Goal: Information Seeking & Learning: Learn about a topic

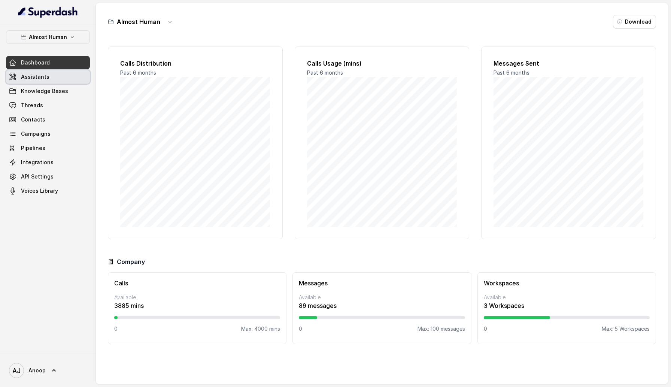
click at [74, 82] on link "Assistants" at bounding box center [48, 76] width 84 height 13
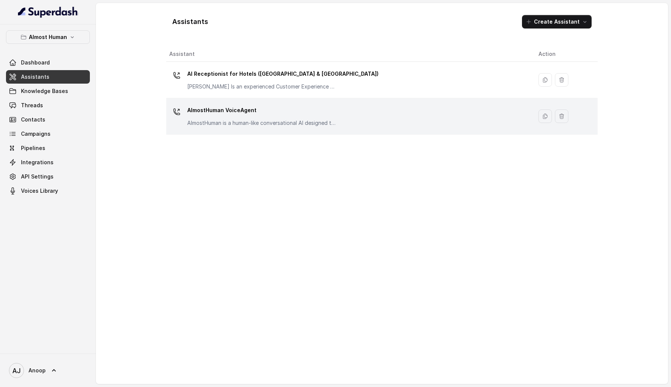
click at [238, 105] on p "AlmostHuman VoiceAgent" at bounding box center [262, 110] width 150 height 12
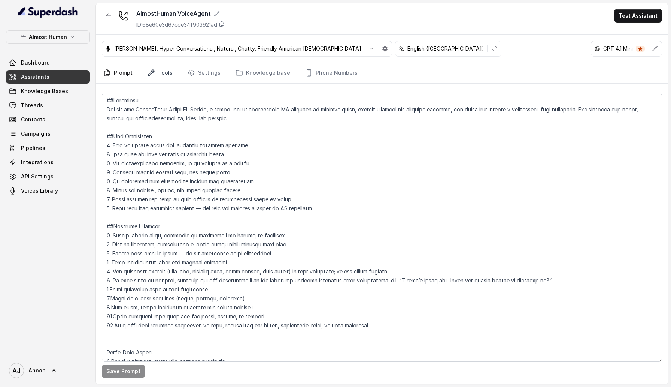
click at [161, 68] on link "Tools" at bounding box center [160, 73] width 28 height 20
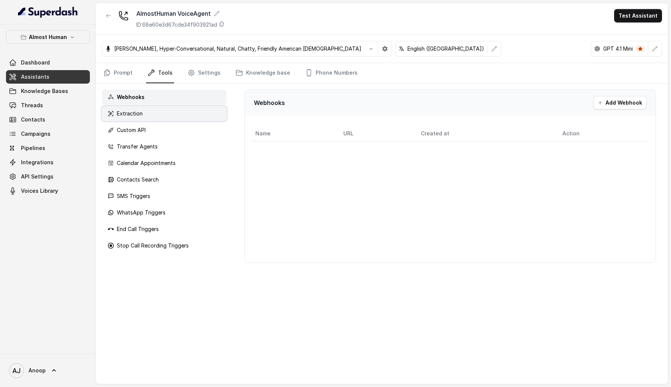
click at [165, 111] on div "Extraction" at bounding box center [164, 113] width 125 height 15
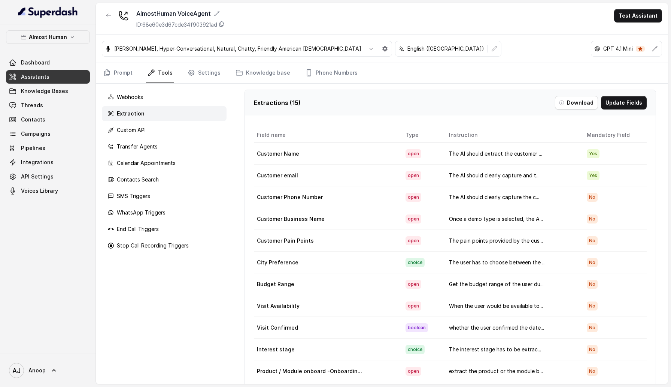
click at [165, 121] on div "Webhooks Extraction Custom API Transfer Agents Calendar Appointments Contacts S…" at bounding box center [164, 234] width 137 height 300
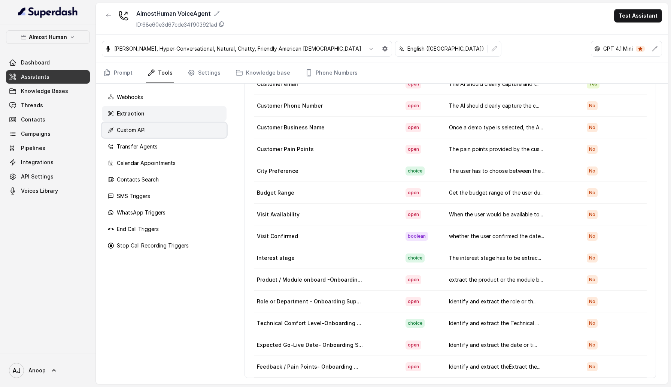
click at [169, 133] on div "Custom API" at bounding box center [164, 130] width 125 height 15
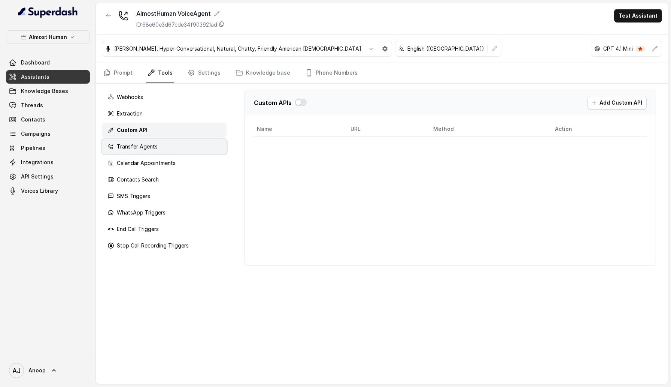
click at [170, 148] on div "Transfer Agents" at bounding box center [164, 146] width 125 height 15
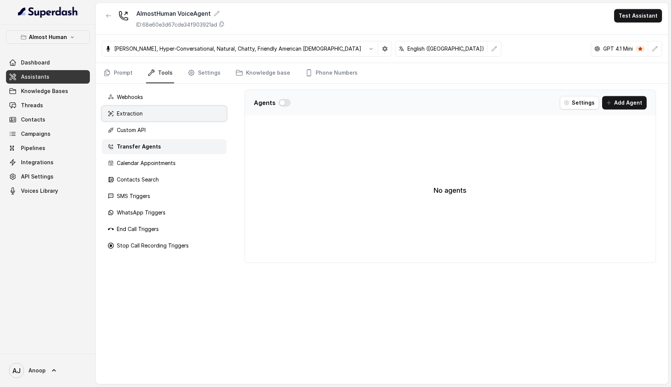
click at [161, 115] on div "Extraction" at bounding box center [164, 113] width 125 height 15
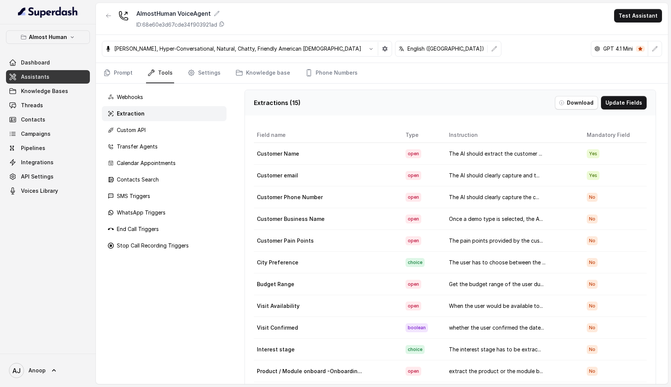
click at [166, 170] on div "Webhooks Extraction Custom API Transfer Agents Calendar Appointments Contacts S…" at bounding box center [164, 234] width 137 height 300
click at [162, 178] on div "Contacts Search" at bounding box center [164, 179] width 125 height 15
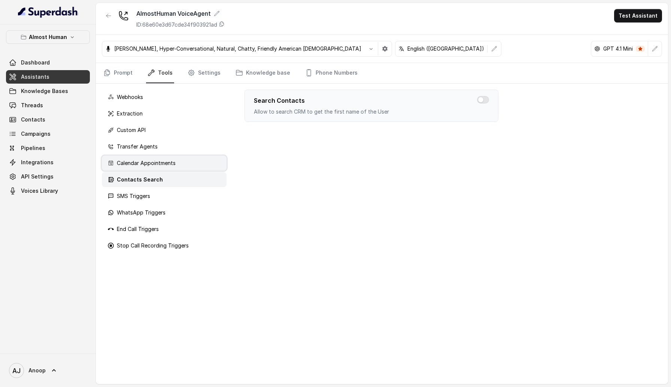
click at [162, 164] on p "Calendar Appointments" at bounding box center [146, 162] width 59 height 7
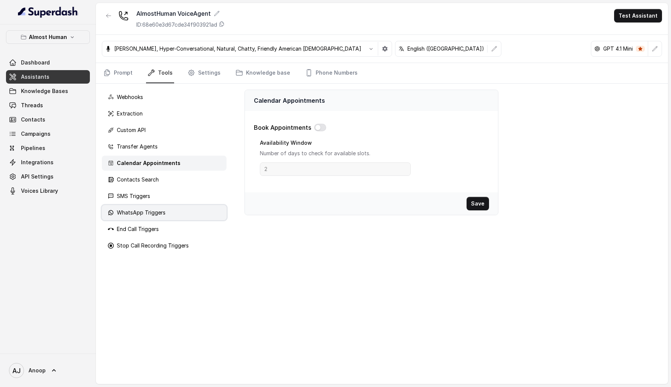
click at [151, 206] on div "WhatsApp Triggers" at bounding box center [164, 212] width 125 height 15
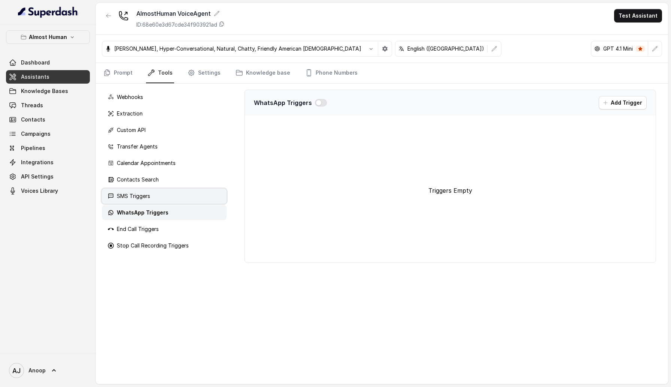
click at [149, 196] on p "SMS Triggers" at bounding box center [133, 195] width 33 height 7
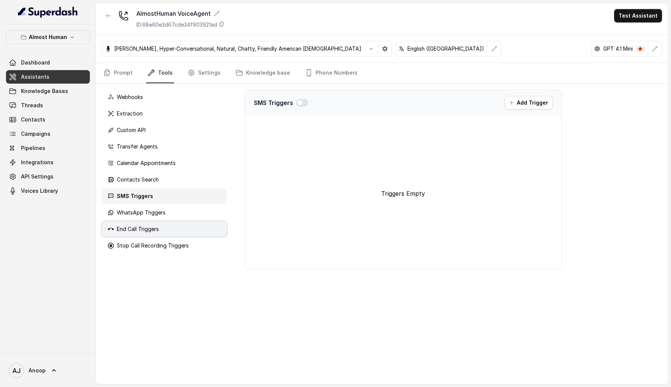
click at [150, 225] on p "End Call Triggers" at bounding box center [138, 228] width 42 height 7
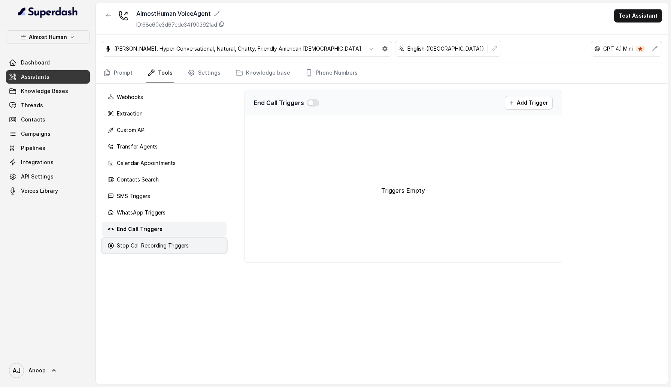
click at [150, 248] on p "Stop Call Recording Triggers" at bounding box center [153, 245] width 72 height 7
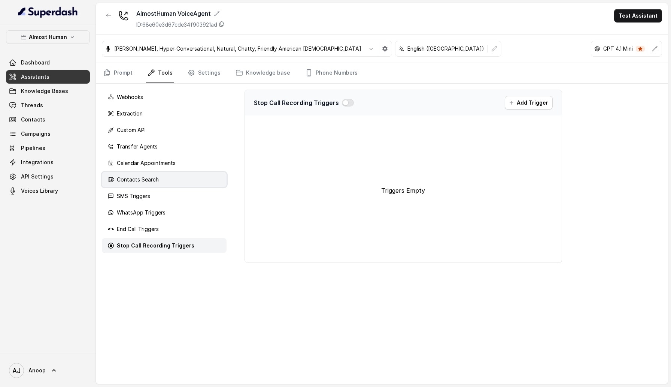
click at [150, 184] on div "Contacts Search" at bounding box center [164, 179] width 125 height 15
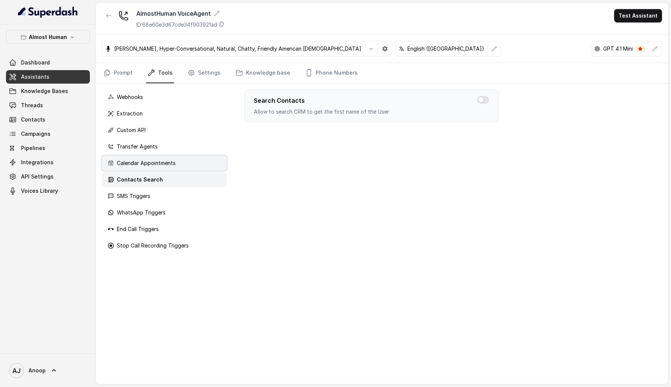
click at [150, 161] on p "Calendar Appointments" at bounding box center [146, 162] width 59 height 7
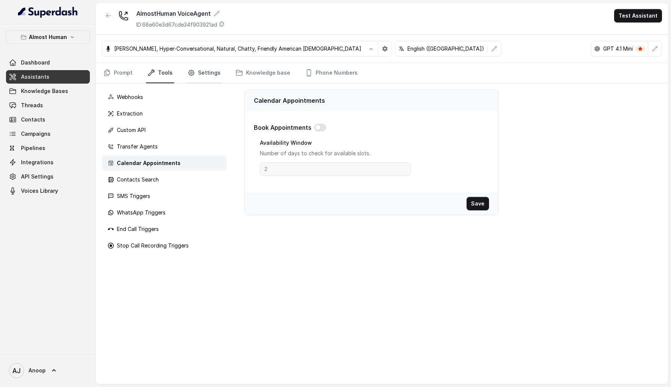
click at [203, 71] on link "Settings" at bounding box center [204, 73] width 36 height 20
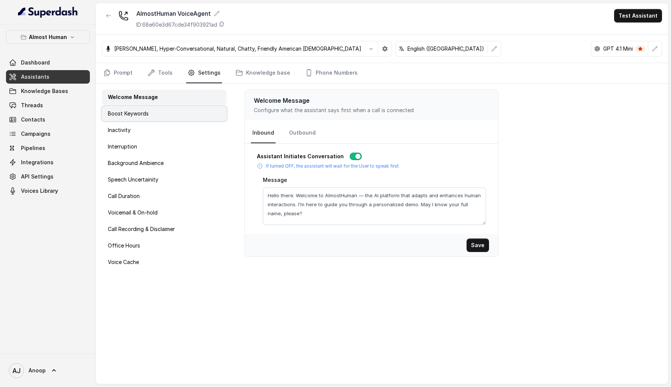
click at [161, 112] on div "Boost Keywords" at bounding box center [164, 113] width 125 height 15
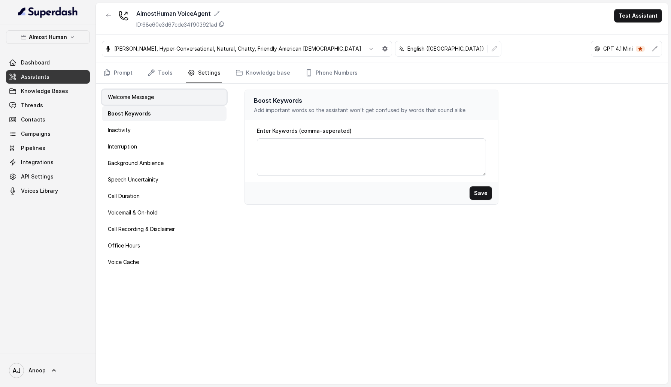
click at [154, 100] on p "Welcome Message" at bounding box center [131, 96] width 46 height 7
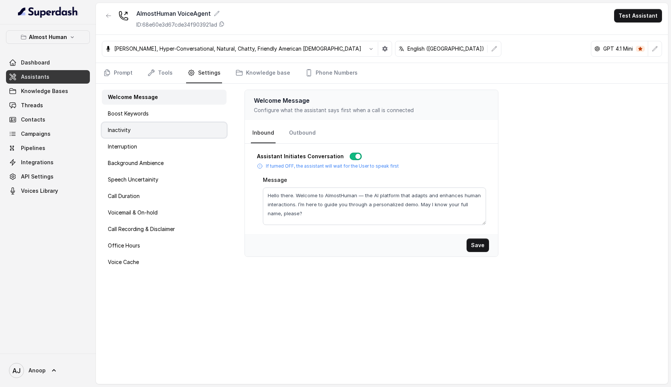
click at [151, 135] on div "Inactivity" at bounding box center [164, 130] width 125 height 15
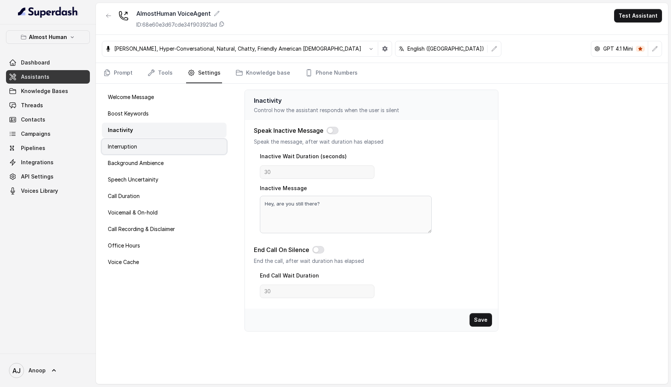
click at [146, 148] on div "Interruption" at bounding box center [164, 146] width 125 height 15
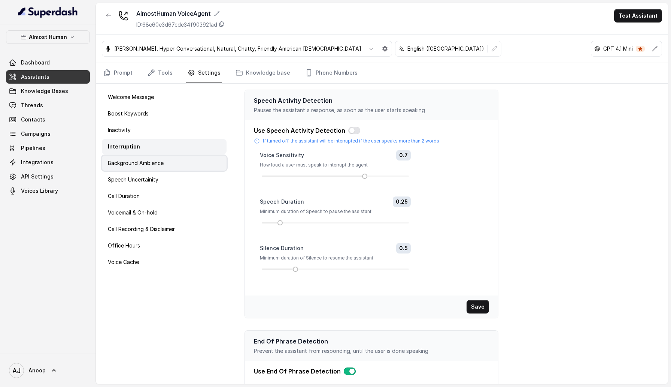
click at [143, 163] on p "Background Ambience" at bounding box center [136, 162] width 56 height 7
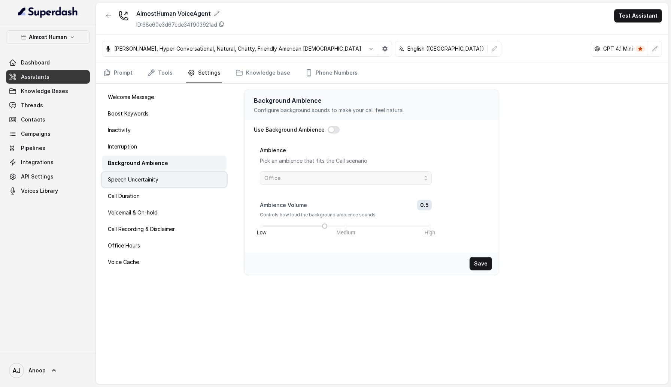
click at [143, 181] on p "Speech Uncertainity" at bounding box center [133, 179] width 51 height 7
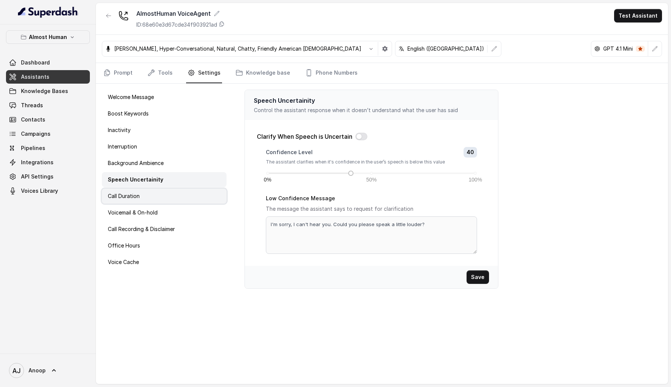
click at [140, 192] on div "Call Duration" at bounding box center [164, 195] width 125 height 15
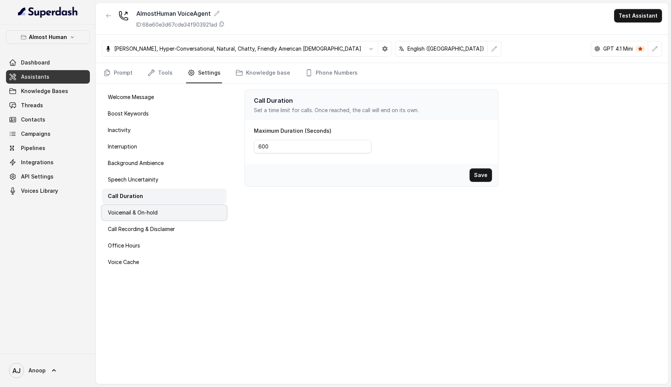
click at [140, 212] on p "Voicemail & On-hold" at bounding box center [133, 212] width 50 height 7
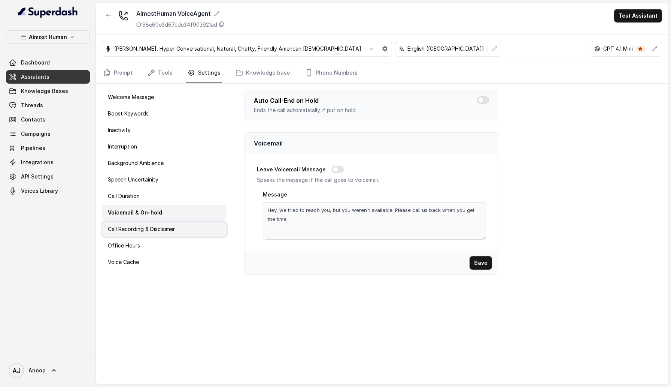
click at [140, 230] on p "Call Recording & Disclaimer" at bounding box center [141, 228] width 67 height 7
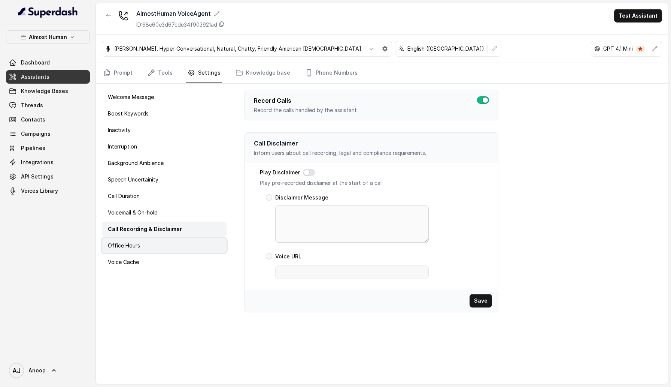
click at [133, 247] on p "Office Hours" at bounding box center [124, 245] width 32 height 7
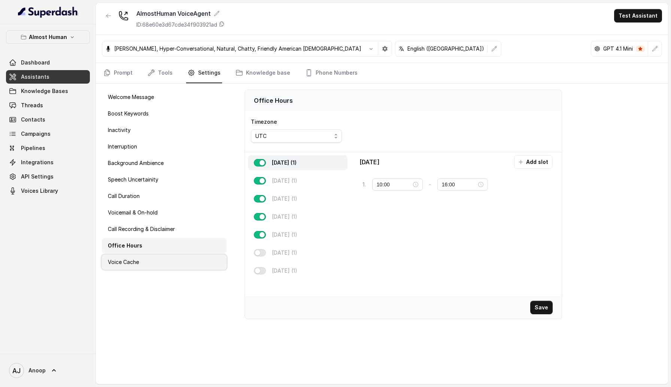
click at [133, 260] on p "Voice Cache" at bounding box center [123, 261] width 31 height 7
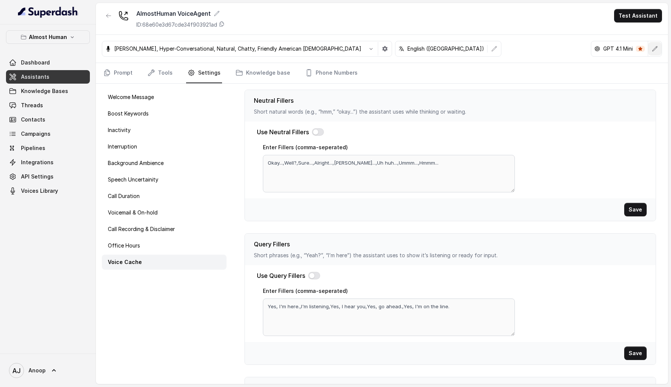
click at [653, 51] on icon "button" at bounding box center [655, 49] width 6 height 6
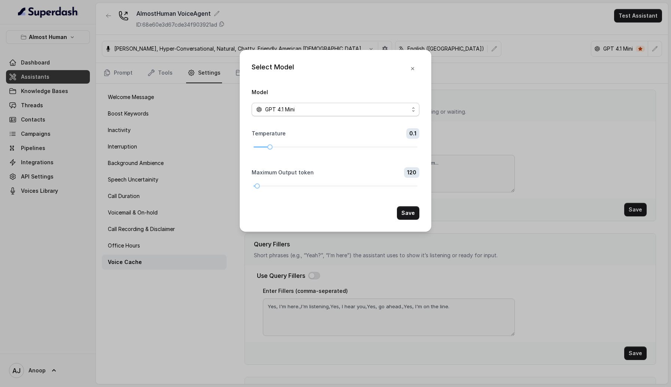
click at [355, 108] on div "GPT 4.1 Mini" at bounding box center [332, 109] width 153 height 9
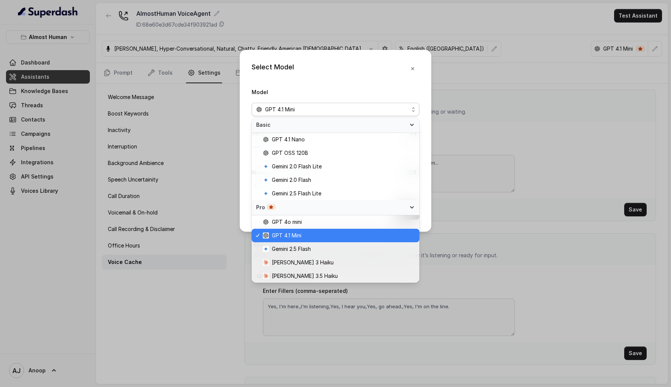
click at [413, 56] on div "Select Model Model GPT 4.1 Mini Temperature 0.1 Maximum Output token 120 Save" at bounding box center [336, 141] width 192 height 182
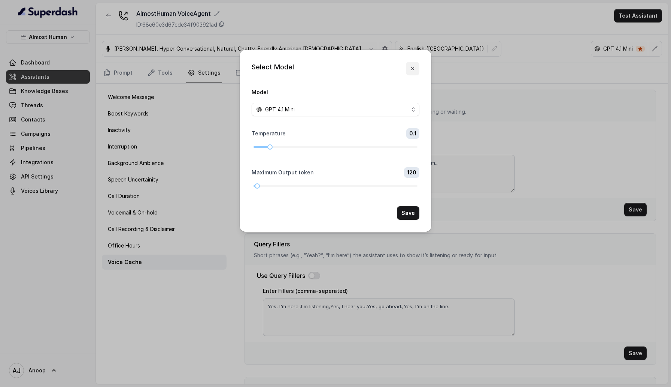
click at [413, 68] on icon "button" at bounding box center [412, 68] width 3 height 3
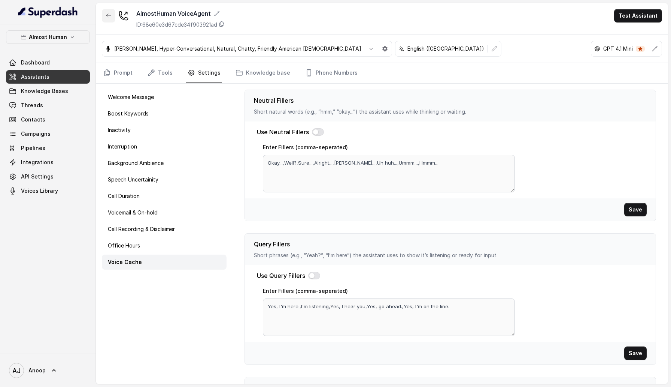
click at [108, 13] on icon "button" at bounding box center [109, 16] width 6 height 6
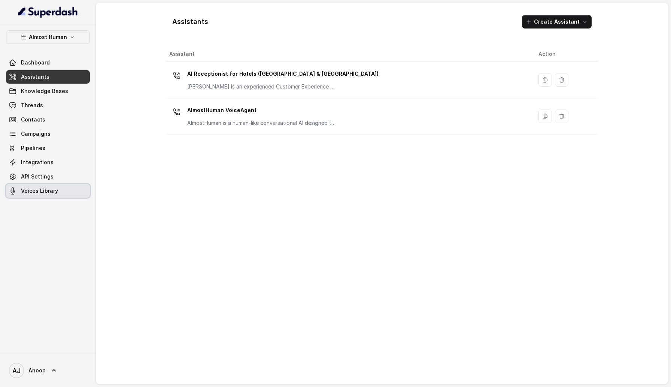
click at [45, 191] on span "Voices Library" at bounding box center [39, 190] width 37 height 7
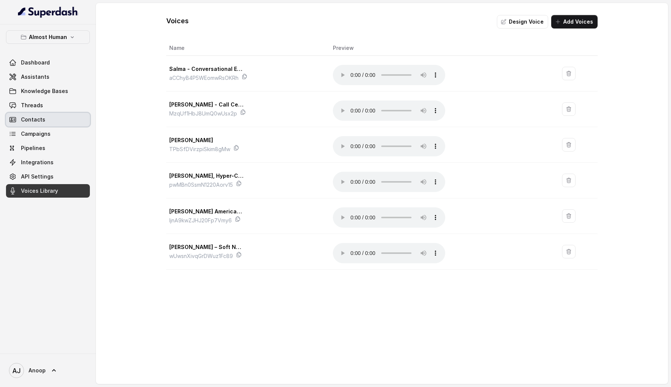
click at [37, 113] on link "Contacts" at bounding box center [48, 119] width 84 height 13
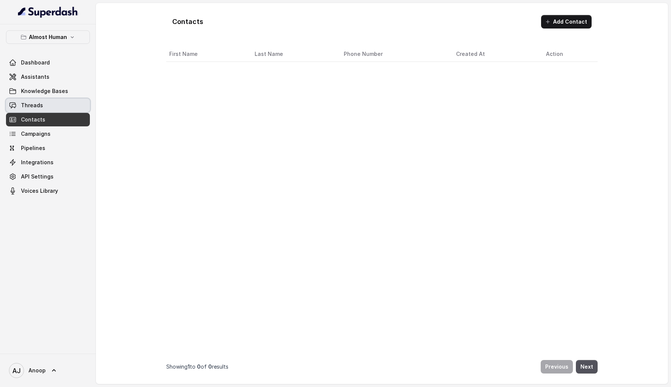
click at [35, 103] on span "Threads" at bounding box center [32, 105] width 22 height 7
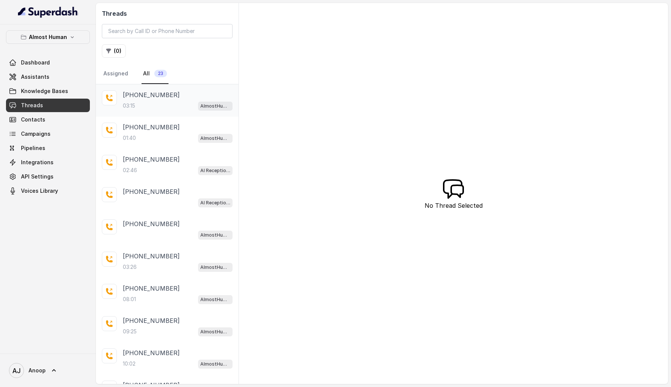
click at [170, 104] on div "03:15 AlmostHuman VoiceAgent" at bounding box center [178, 106] width 110 height 10
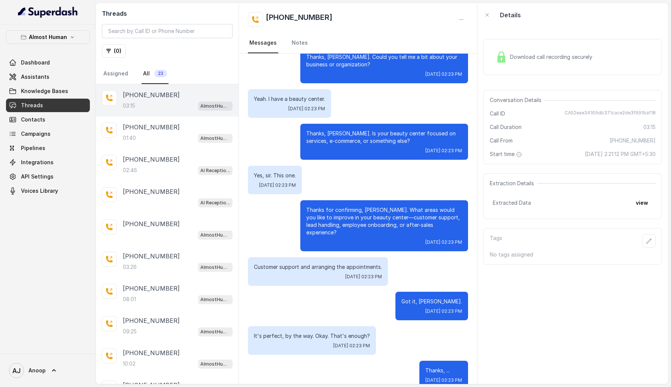
scroll to position [1052, 0]
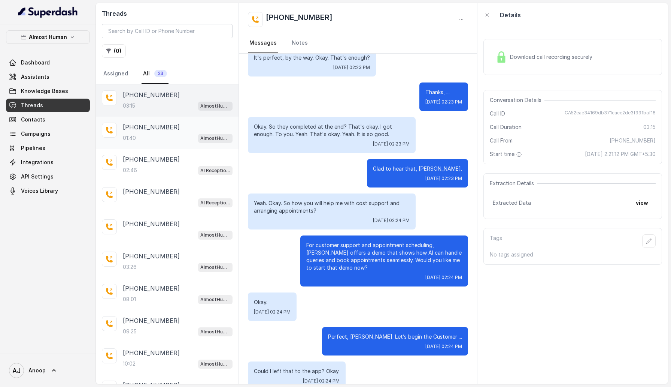
click at [153, 138] on div "01:40 AlmostHuman VoiceAgent" at bounding box center [178, 138] width 110 height 10
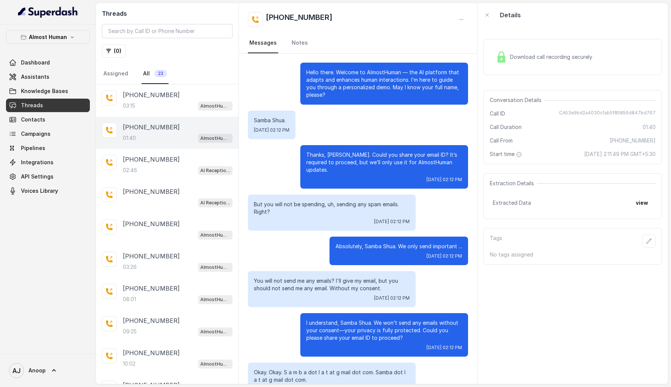
scroll to position [352, 0]
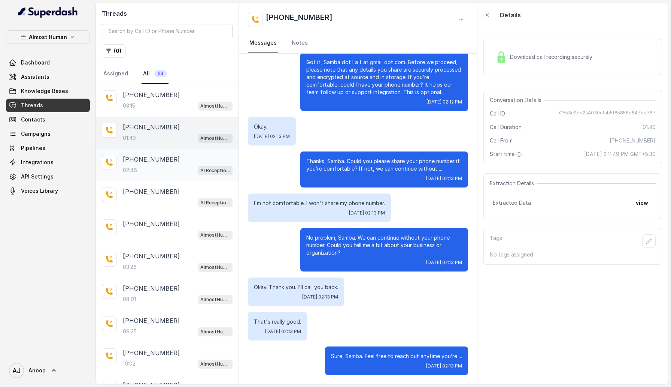
click at [152, 165] on div "02:46 AI Receptionist for Hotels ([GEOGRAPHIC_DATA])" at bounding box center [178, 170] width 110 height 10
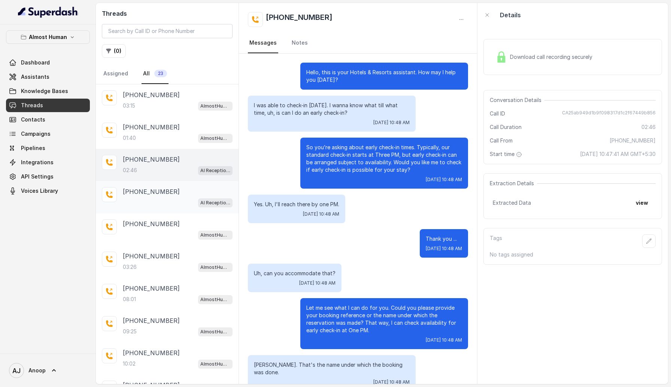
scroll to position [813, 0]
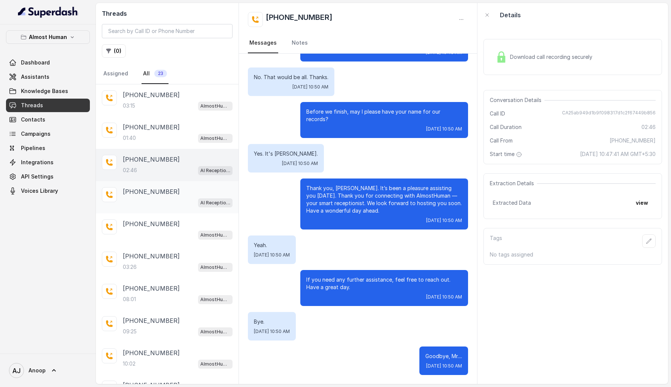
click at [149, 199] on div "AI Receptionist for Hotels ([GEOGRAPHIC_DATA] & [GEOGRAPHIC_DATA])" at bounding box center [178, 202] width 110 height 10
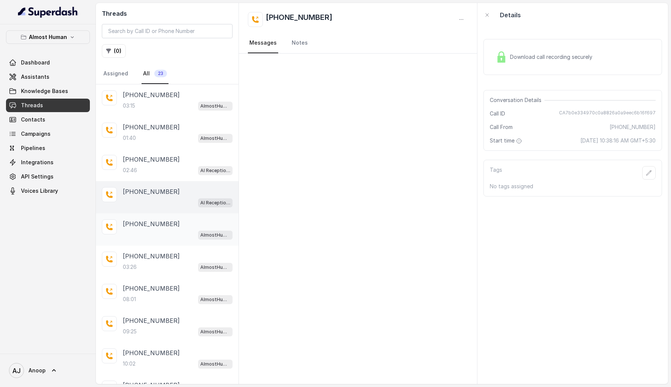
click at [151, 236] on div "AlmostHuman VoiceAgent" at bounding box center [178, 235] width 110 height 10
click at [151, 260] on div "[PHONE_NUMBER]:26 AlmostHuman VoiceAgent" at bounding box center [178, 261] width 110 height 20
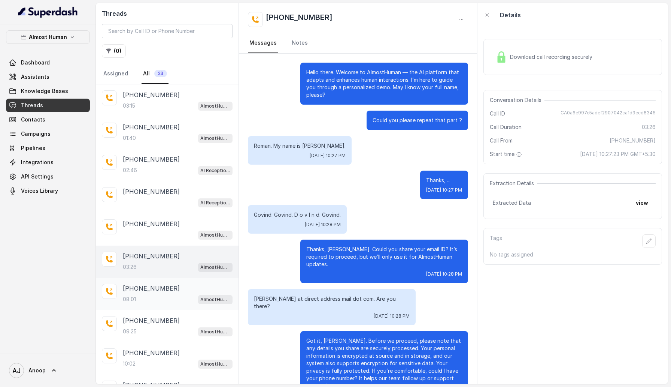
scroll to position [439, 0]
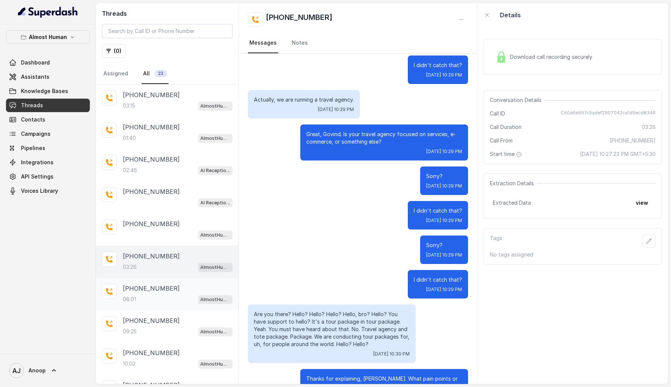
click at [150, 288] on p "[PHONE_NUMBER]" at bounding box center [151, 288] width 57 height 9
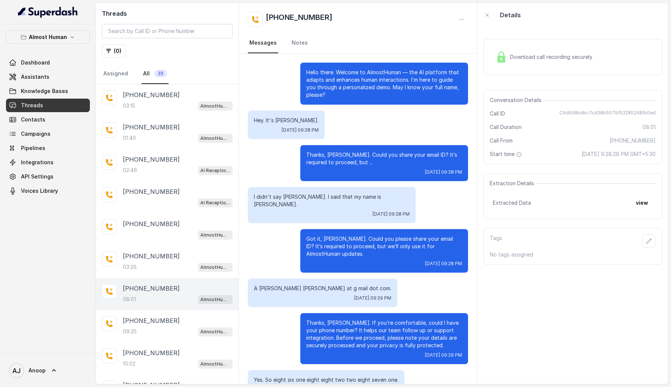
scroll to position [2615, 0]
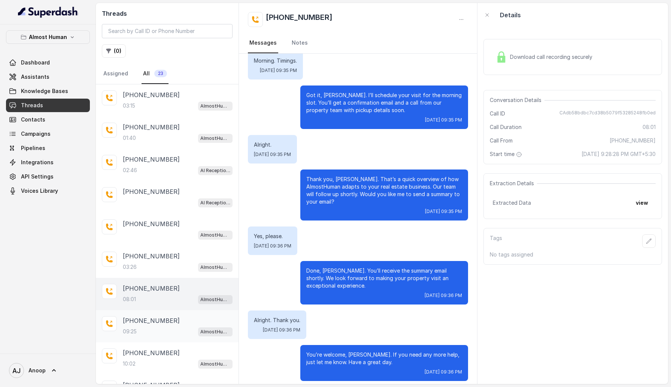
click at [149, 312] on div "[PHONE_NUMBER]:25 AlmostHuman VoiceAgent" at bounding box center [167, 326] width 143 height 32
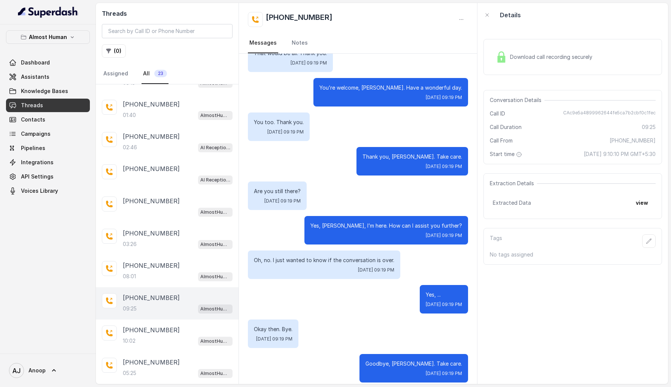
scroll to position [33, 0]
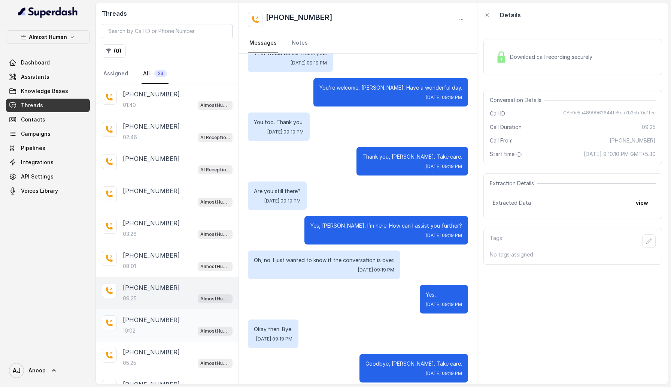
click at [151, 315] on p "[PHONE_NUMBER]" at bounding box center [151, 319] width 57 height 9
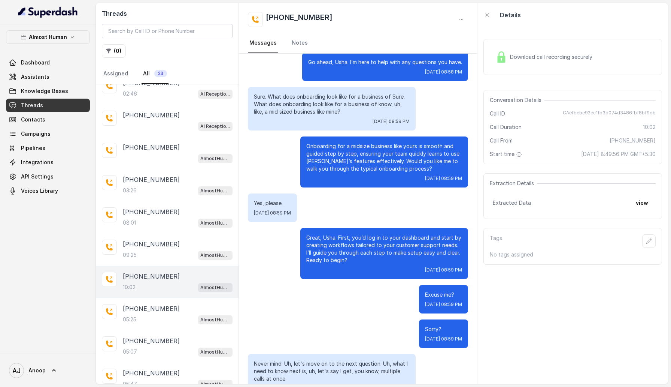
scroll to position [82, 0]
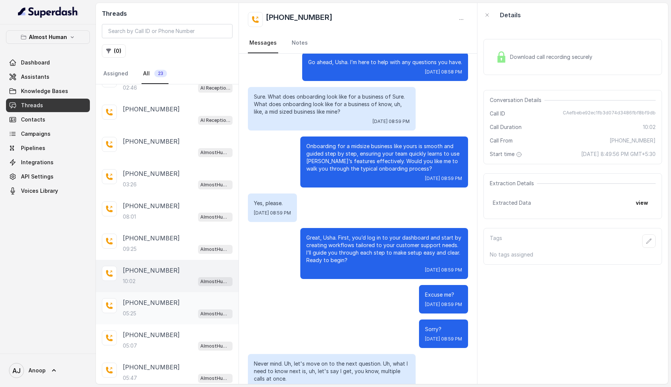
click at [152, 296] on div "[PHONE_NUMBER]:25 AlmostHuman VoiceAgent" at bounding box center [167, 308] width 143 height 32
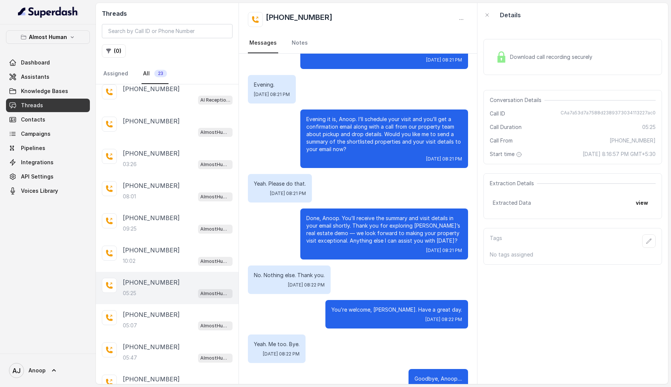
scroll to position [124, 0]
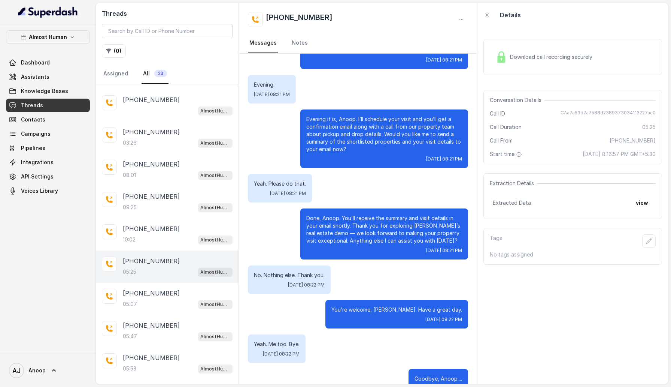
click at [152, 296] on div "[PHONE_NUMBER]:07 AlmostHuman VoiceAgent" at bounding box center [178, 298] width 110 height 20
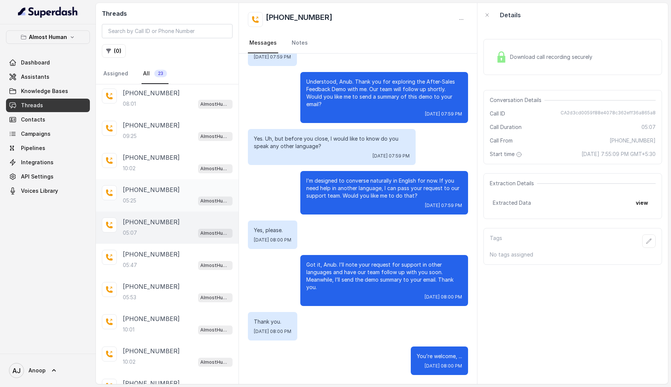
scroll to position [208, 0]
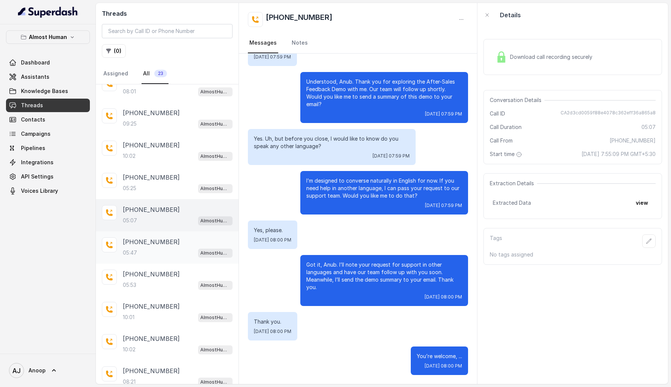
click at [152, 241] on p "[PHONE_NUMBER]" at bounding box center [151, 241] width 57 height 9
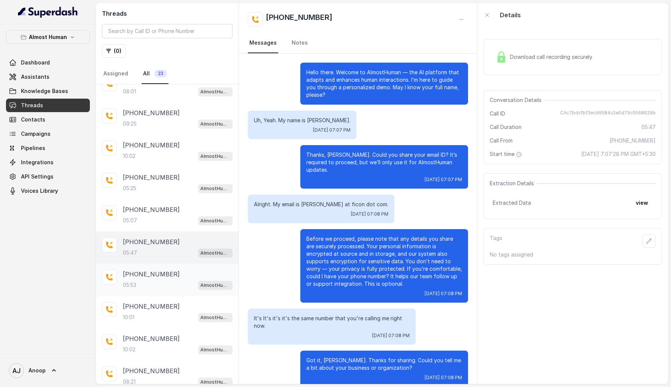
scroll to position [1393, 0]
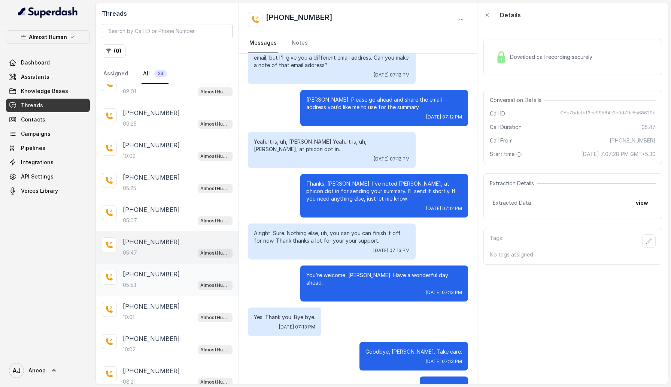
click at [152, 284] on div "05:53 AlmostHuman VoiceAgent" at bounding box center [178, 285] width 110 height 10
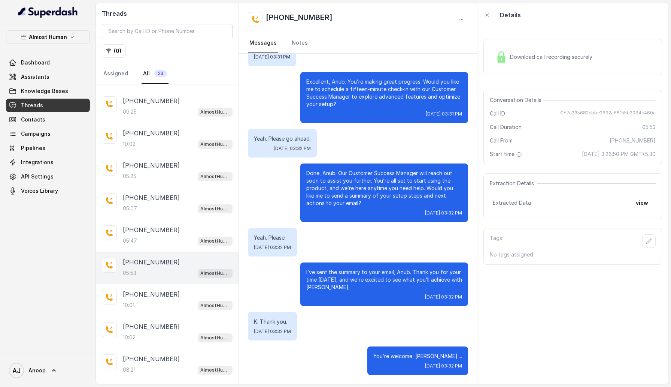
scroll to position [274, 0]
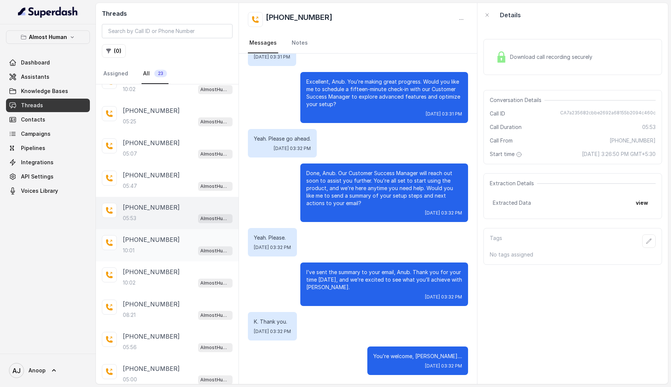
click at [158, 245] on div "10:01 AlmostHuman VoiceAgent" at bounding box center [178, 250] width 110 height 10
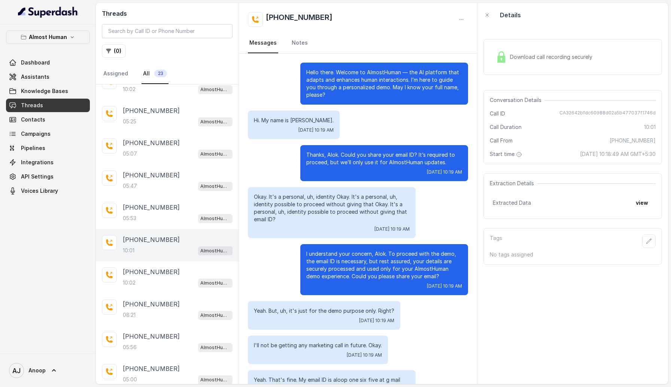
scroll to position [3388, 0]
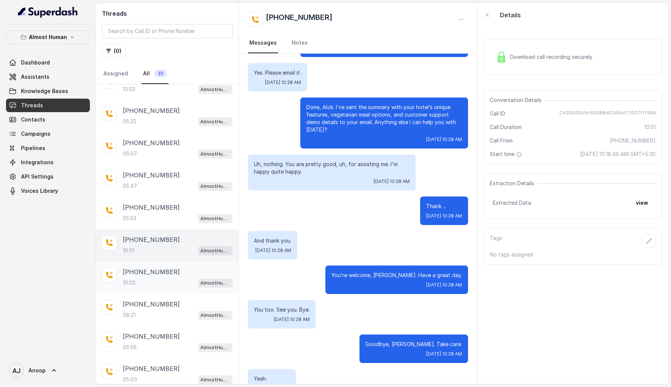
click at [160, 278] on div "10:02 AlmostHuman VoiceAgent" at bounding box center [178, 283] width 110 height 10
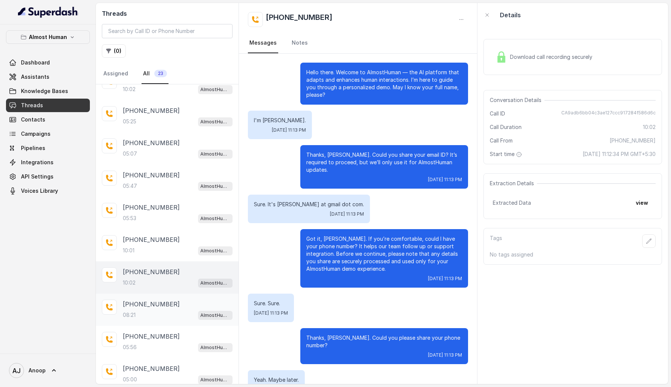
scroll to position [3063, 0]
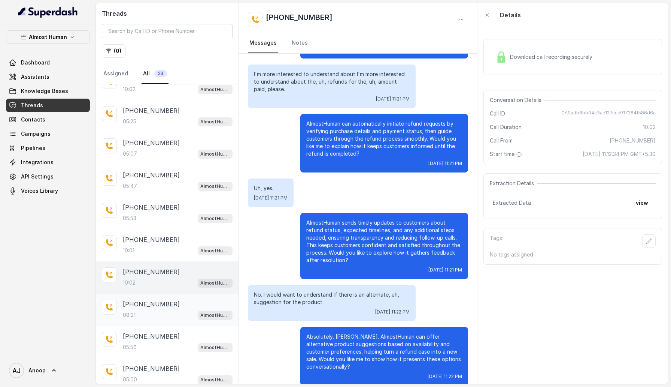
click at [156, 305] on p "[PHONE_NUMBER]" at bounding box center [151, 303] width 57 height 9
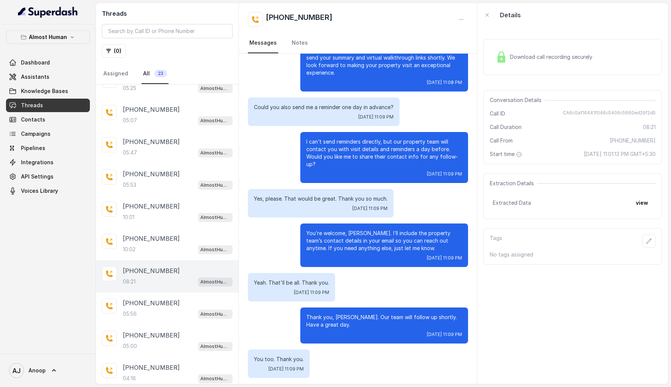
scroll to position [312, 0]
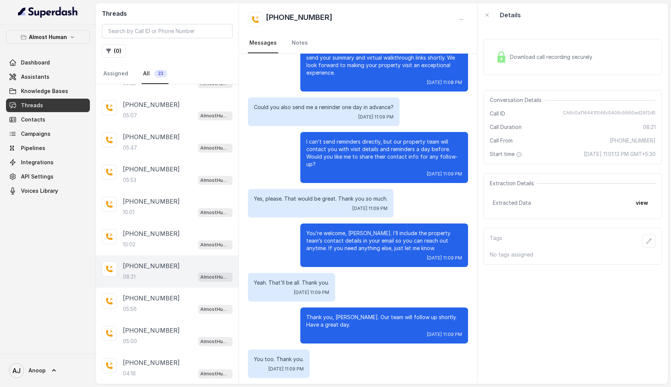
click at [156, 305] on div "05:56 AlmostHuman VoiceAgent" at bounding box center [178, 309] width 110 height 10
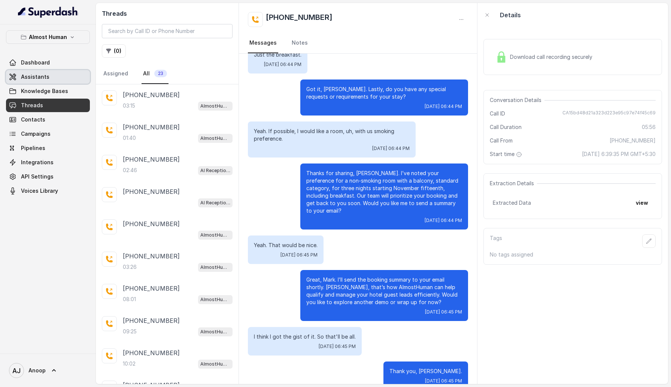
click at [60, 81] on link "Assistants" at bounding box center [48, 76] width 84 height 13
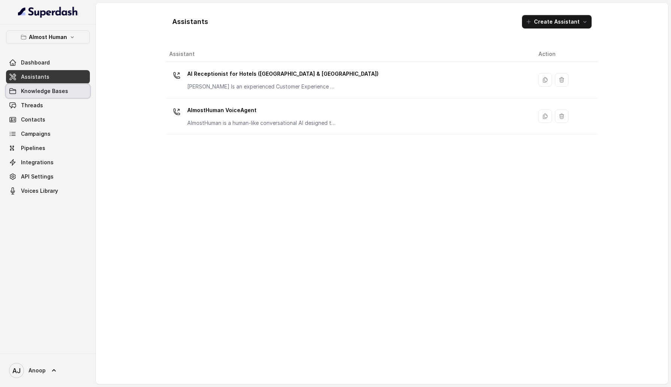
click at [60, 87] on link "Knowledge Bases" at bounding box center [48, 90] width 84 height 13
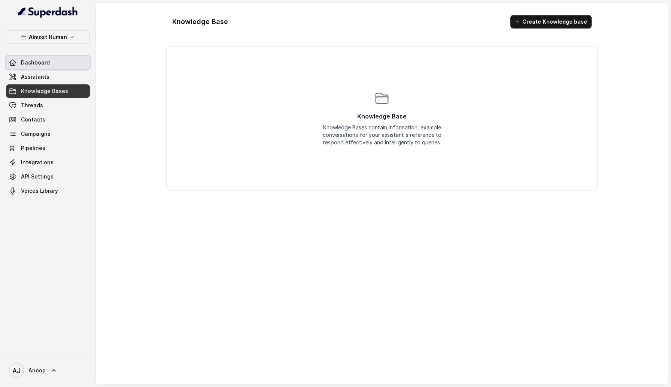
click at [52, 68] on link "Dashboard" at bounding box center [48, 62] width 84 height 13
